Goal: Information Seeking & Learning: Learn about a topic

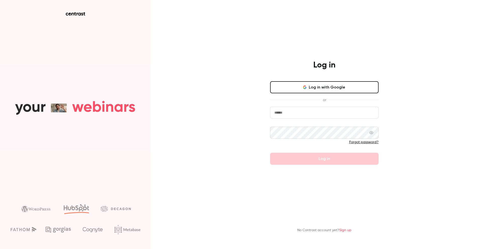
click at [278, 112] on input "email" at bounding box center [324, 113] width 108 height 12
type input "**********"
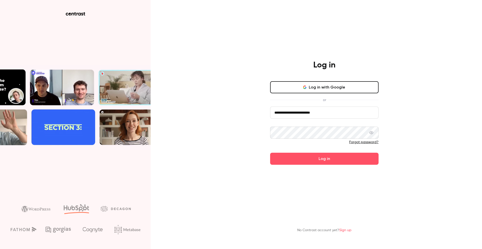
click at [270, 153] on button "Log in" at bounding box center [324, 159] width 108 height 12
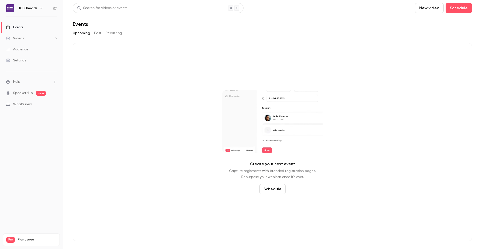
click at [26, 38] on link "Videos 5" at bounding box center [31, 38] width 63 height 11
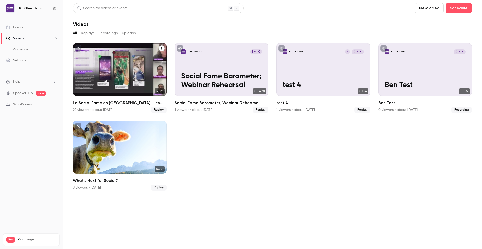
click at [118, 103] on h2 "La Social Fame en [GEOGRAPHIC_DATA] : Les Marques qui Cartonnent et Pourquoi ?" at bounding box center [120, 103] width 94 height 6
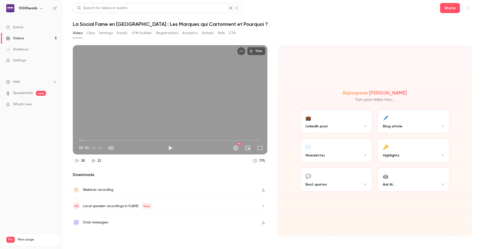
click at [191, 31] on button "Analytics" at bounding box center [190, 33] width 16 height 8
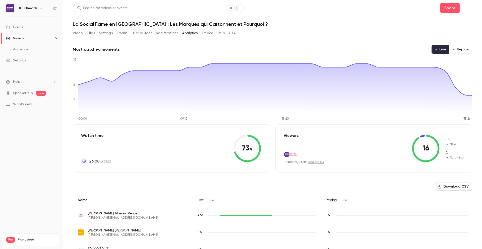
click at [308, 162] on link "and others" at bounding box center [316, 162] width 16 height 3
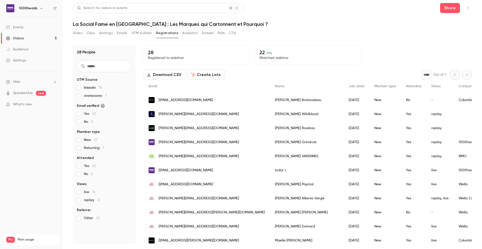
click at [186, 34] on button "Analytics" at bounding box center [190, 33] width 16 height 8
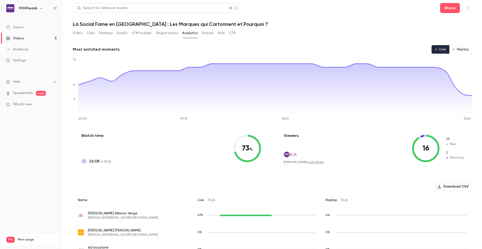
click at [461, 50] on button "Replay" at bounding box center [460, 49] width 23 height 9
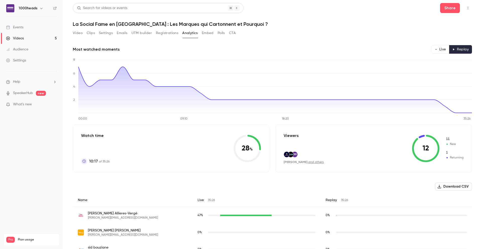
click at [441, 49] on button "Live" at bounding box center [440, 49] width 18 height 9
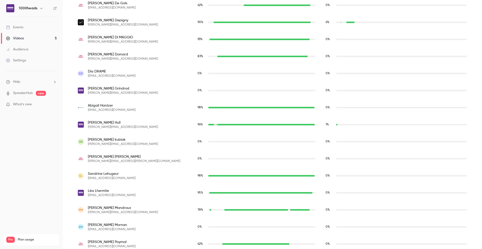
scroll to position [326, 0]
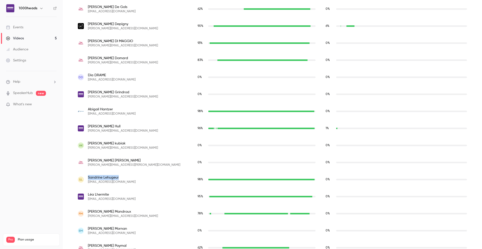
drag, startPoint x: 88, startPoint y: 178, endPoint x: 125, endPoint y: 176, distance: 36.2
click at [125, 176] on span "[PERSON_NAME]" at bounding box center [112, 177] width 48 height 5
copy span "[PERSON_NAME]"
drag, startPoint x: 88, startPoint y: 144, endPoint x: 118, endPoint y: 141, distance: 30.0
click at [118, 141] on div "ak [PERSON_NAME] [PERSON_NAME][EMAIL_ADDRESS][DOMAIN_NAME]" at bounding box center [133, 145] width 120 height 17
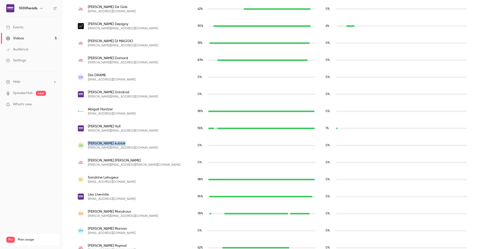
drag, startPoint x: 89, startPoint y: 144, endPoint x: 111, endPoint y: 143, distance: 22.1
click at [111, 143] on span "[PERSON_NAME]" at bounding box center [123, 143] width 70 height 5
copy span "[PERSON_NAME]"
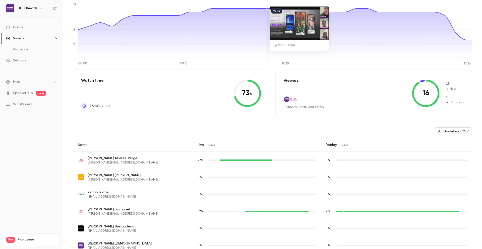
scroll to position [0, 0]
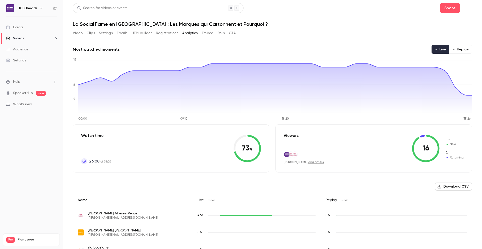
click at [208, 33] on button "Embed" at bounding box center [208, 33] width 12 height 8
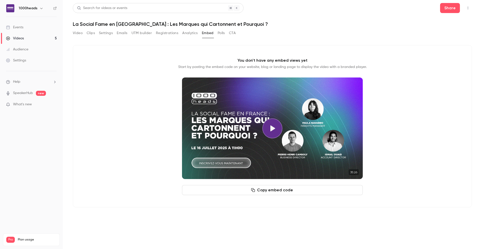
click at [221, 34] on button "Polls" at bounding box center [221, 33] width 7 height 8
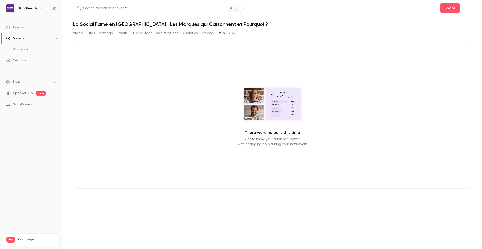
click at [232, 33] on button "CTA" at bounding box center [232, 33] width 7 height 8
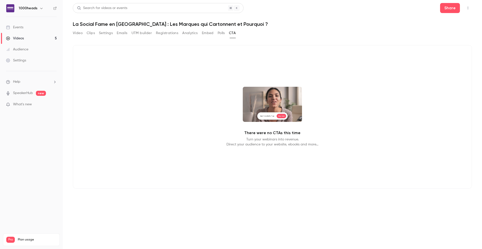
click at [192, 32] on button "Analytics" at bounding box center [190, 33] width 16 height 8
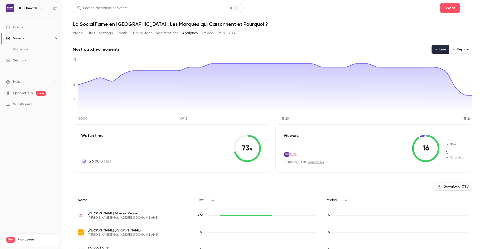
click at [170, 32] on button "Registrations" at bounding box center [167, 33] width 22 height 8
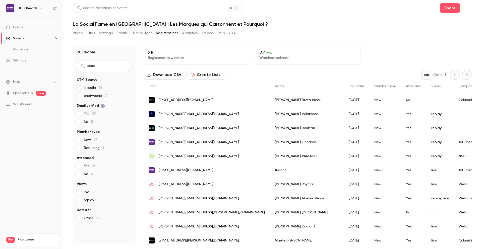
click at [142, 31] on button "UTM builder" at bounding box center [142, 33] width 20 height 8
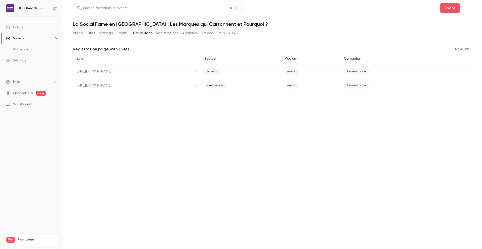
click at [123, 32] on button "Emails" at bounding box center [122, 33] width 11 height 8
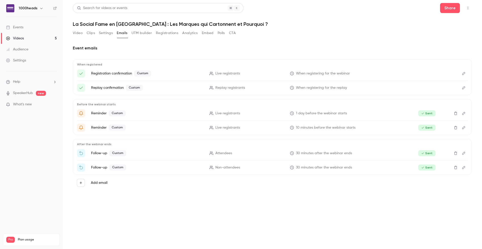
click at [101, 32] on button "Settings" at bounding box center [106, 33] width 14 height 8
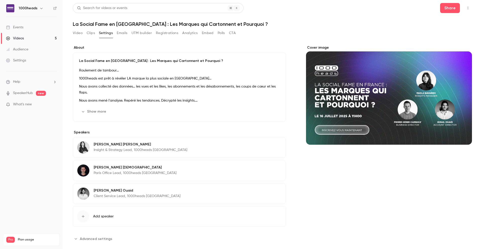
click at [88, 32] on button "Clips" at bounding box center [91, 33] width 8 height 8
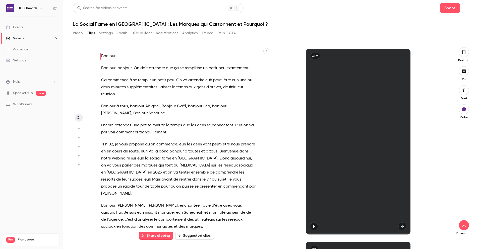
click at [78, 33] on button "Video" at bounding box center [78, 33] width 10 height 8
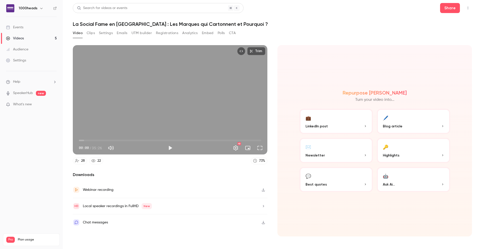
click at [92, 32] on button "Clips" at bounding box center [91, 33] width 8 height 8
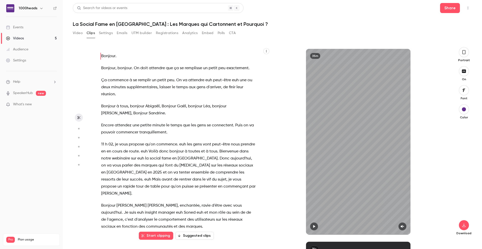
click at [188, 35] on button "Analytics" at bounding box center [190, 33] width 16 height 8
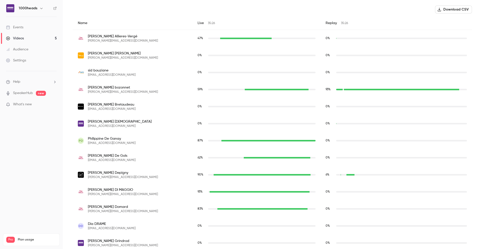
scroll to position [169, 0]
